Goal: Task Accomplishment & Management: Use online tool/utility

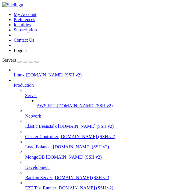
scroll to position [14248, 0]
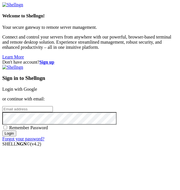
click at [37, 87] on link "Login with Google" at bounding box center [19, 89] width 35 height 5
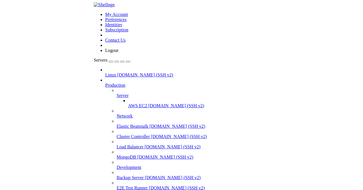
scroll to position [14248, 0]
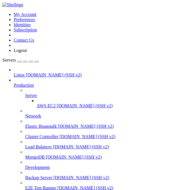
type input "/root"
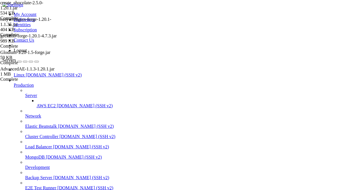
scroll to position [111, 0]
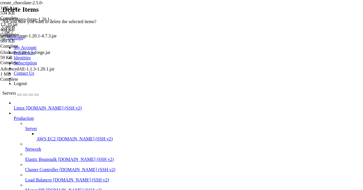
click at [12, 35] on button "OK" at bounding box center [7, 32] width 10 height 6
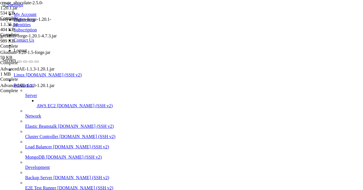
scroll to position [0, 0]
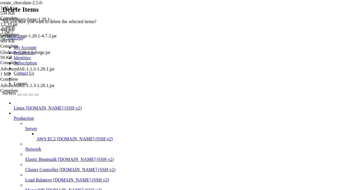
click at [12, 35] on button "OK" at bounding box center [7, 32] width 10 height 6
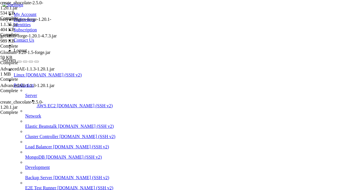
scroll to position [85, 0]
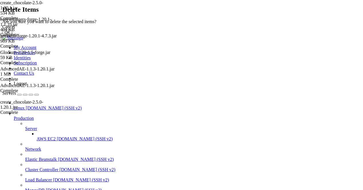
click at [12, 35] on button "OK" at bounding box center [7, 32] width 10 height 6
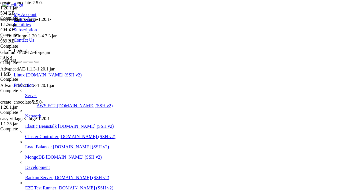
scroll to position [72, 0]
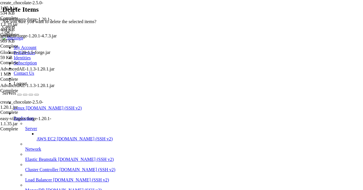
click at [12, 35] on button "OK" at bounding box center [7, 32] width 10 height 6
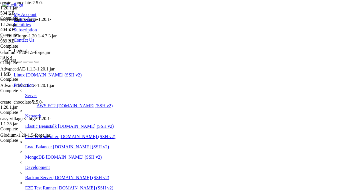
scroll to position [59, 0]
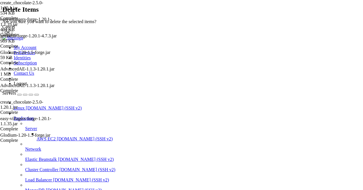
click at [12, 35] on button "OK" at bounding box center [7, 32] width 10 height 6
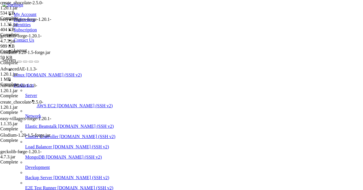
scroll to position [0, 0]
